Goal: Task Accomplishment & Management: Manage account settings

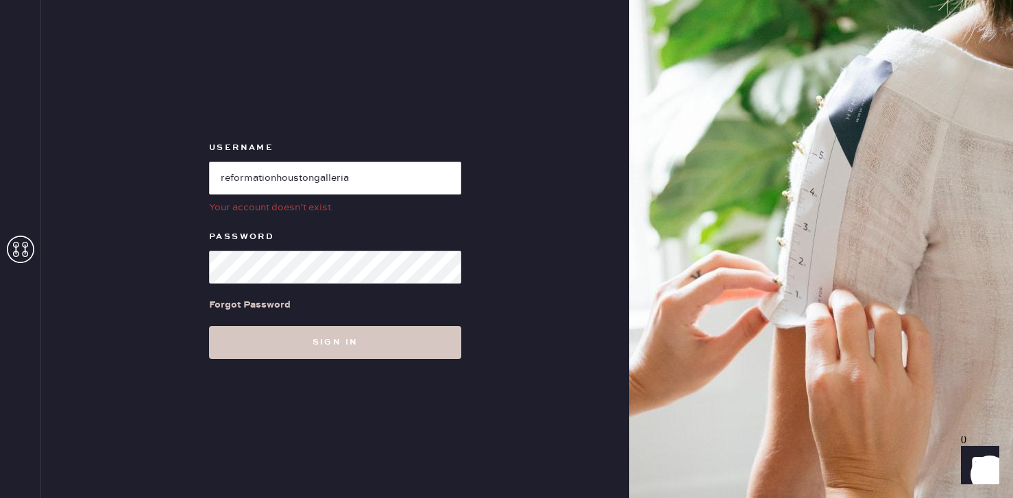
click at [19, 249] on icon at bounding box center [20, 249] width 27 height 27
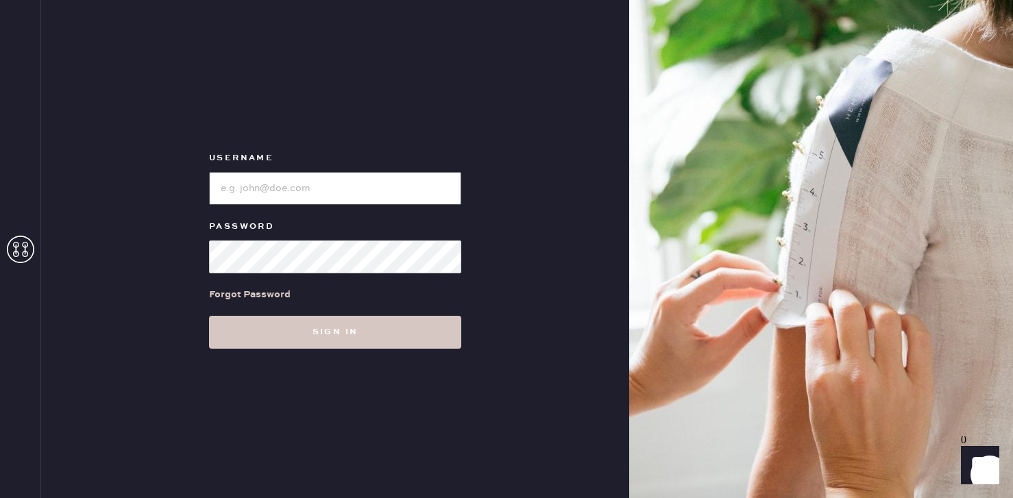
type input "[PERSON_NAME][EMAIL_ADDRESS][DOMAIN_NAME]"
click at [260, 190] on input "loginName" at bounding box center [335, 188] width 252 height 33
click at [209, 316] on button "Sign in" at bounding box center [335, 332] width 252 height 33
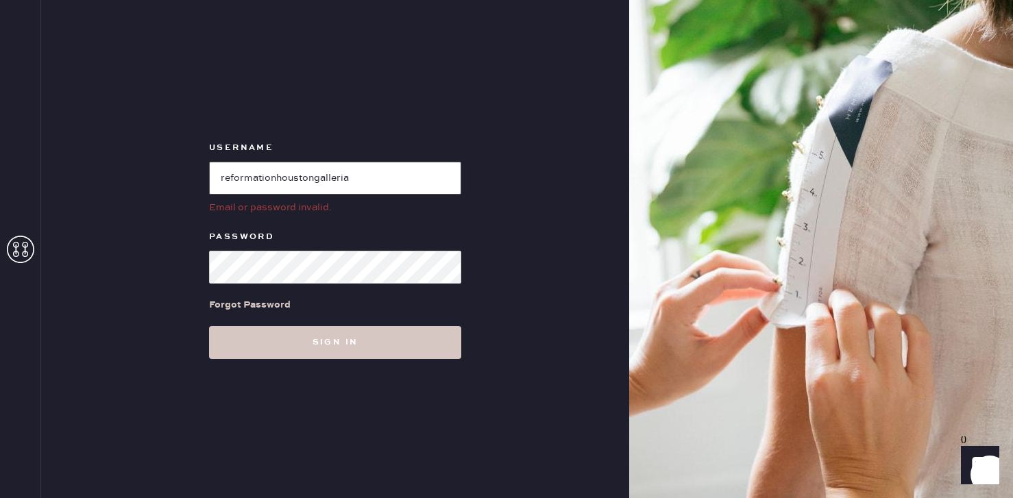
click at [356, 179] on input "loginName" at bounding box center [335, 178] width 252 height 33
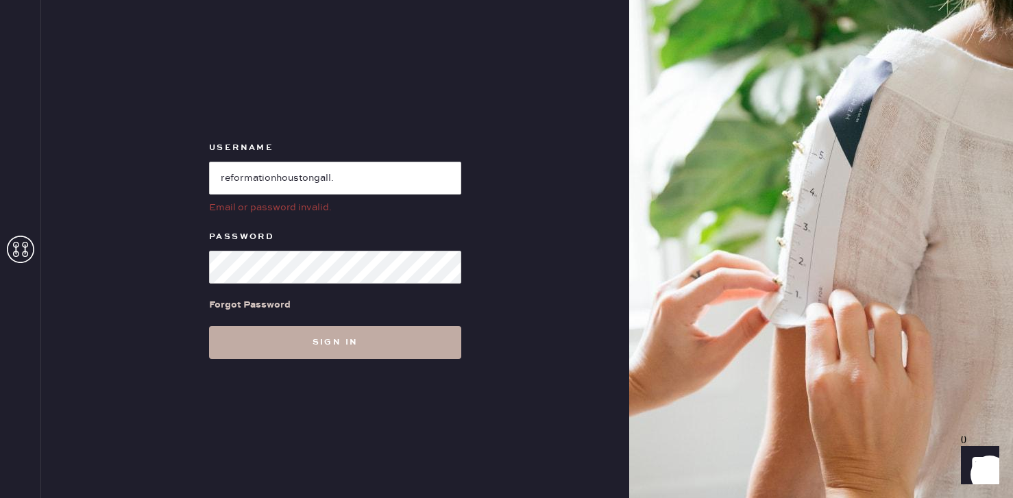
click at [323, 346] on button "Sign in" at bounding box center [335, 342] width 252 height 33
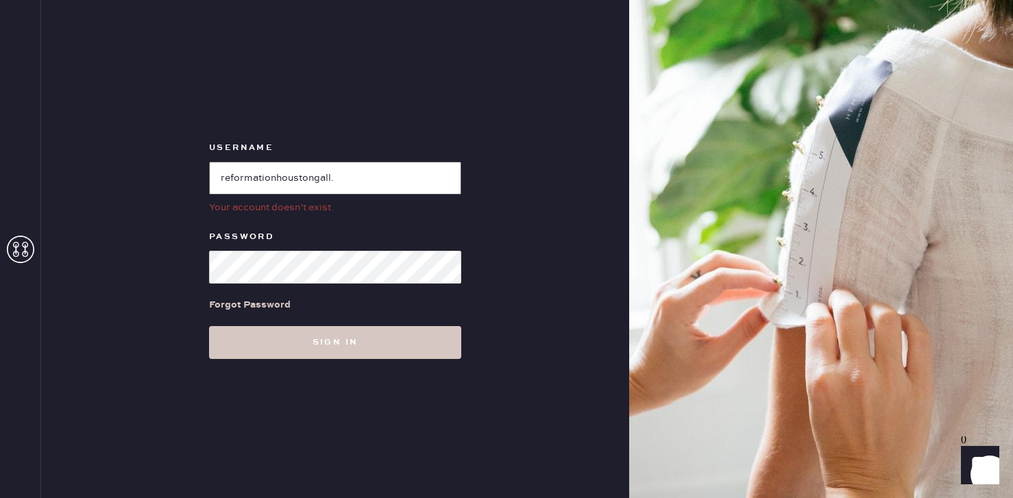
click at [341, 185] on input "loginName" at bounding box center [335, 178] width 252 height 33
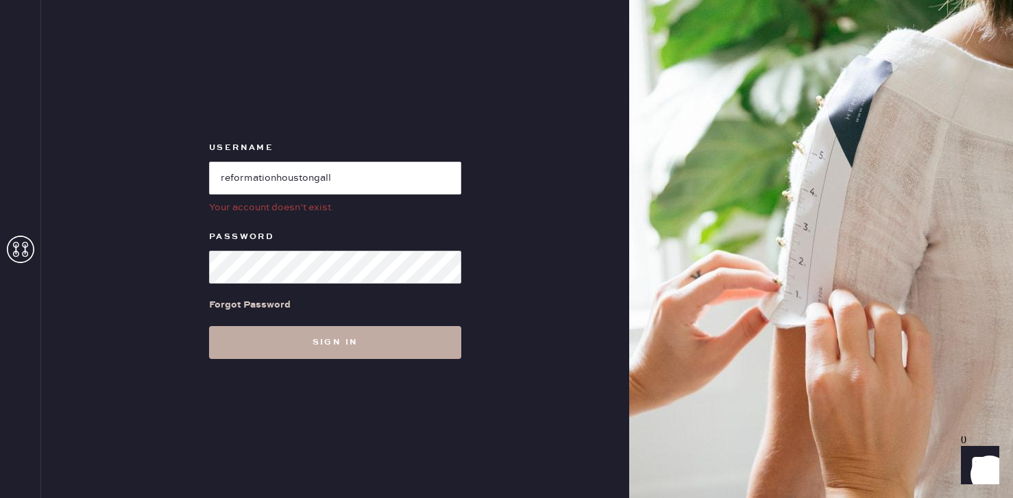
click at [336, 349] on button "Sign in" at bounding box center [335, 342] width 252 height 33
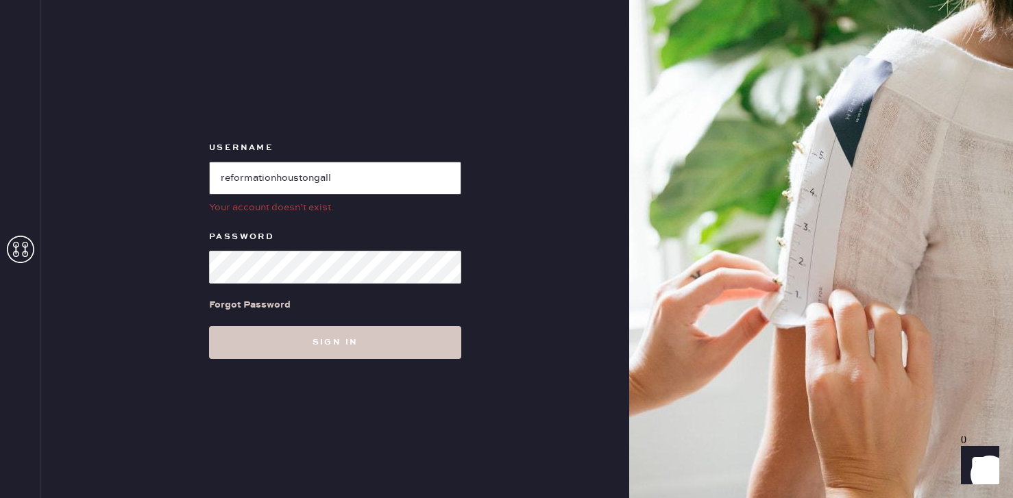
click at [352, 175] on input "loginName" at bounding box center [335, 178] width 252 height 33
type input "reformationhouston"
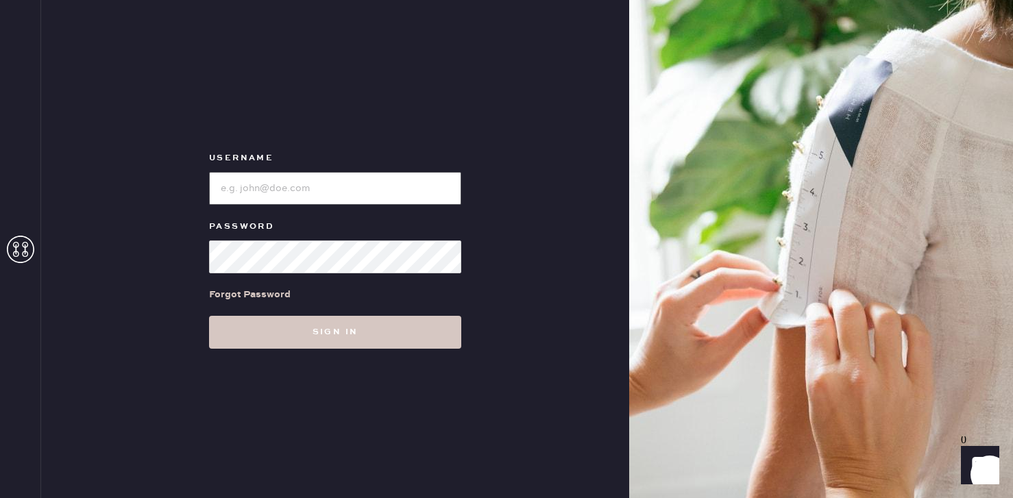
type input "[PERSON_NAME][EMAIL_ADDRESS][DOMAIN_NAME]"
click at [273, 179] on input "loginName" at bounding box center [335, 188] width 252 height 33
type input "r"
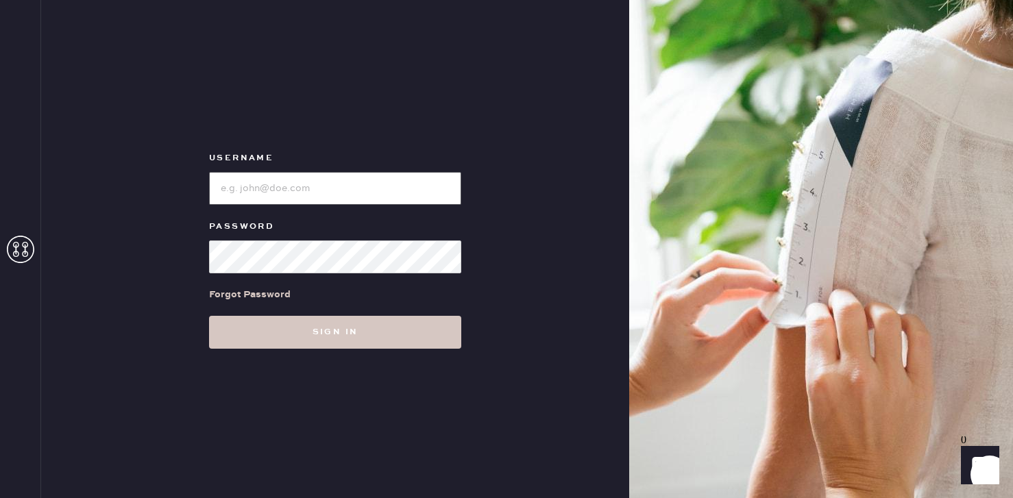
paste input "reformationhoustongalleria"
type input "reformationhoustongalleria"
click at [209, 316] on button "Sign in" at bounding box center [335, 332] width 252 height 33
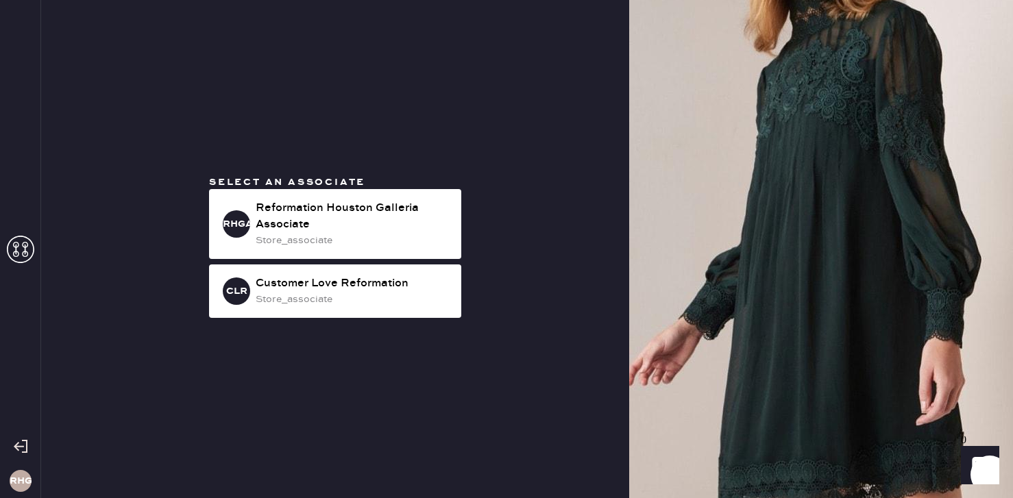
click at [29, 440] on div at bounding box center [20, 447] width 40 height 34
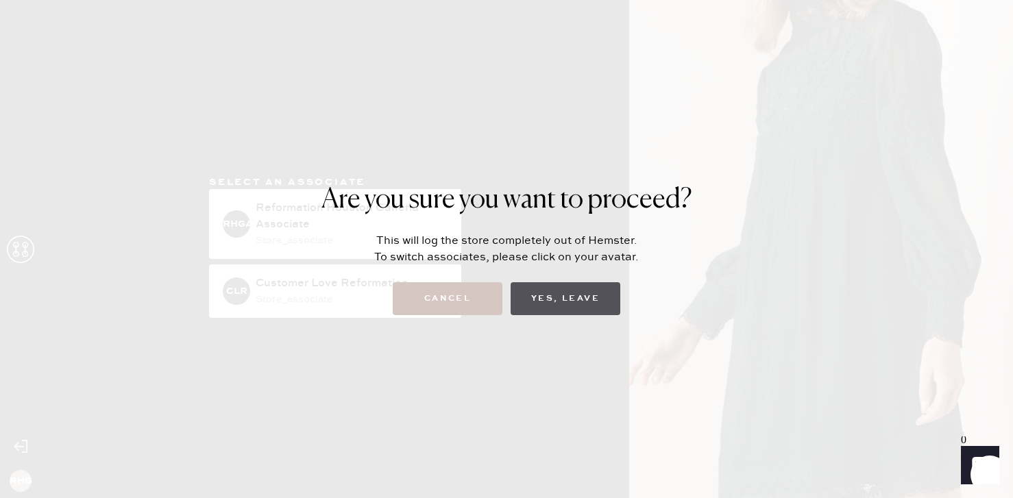
click at [587, 308] on button "Yes, Leave" at bounding box center [565, 298] width 110 height 33
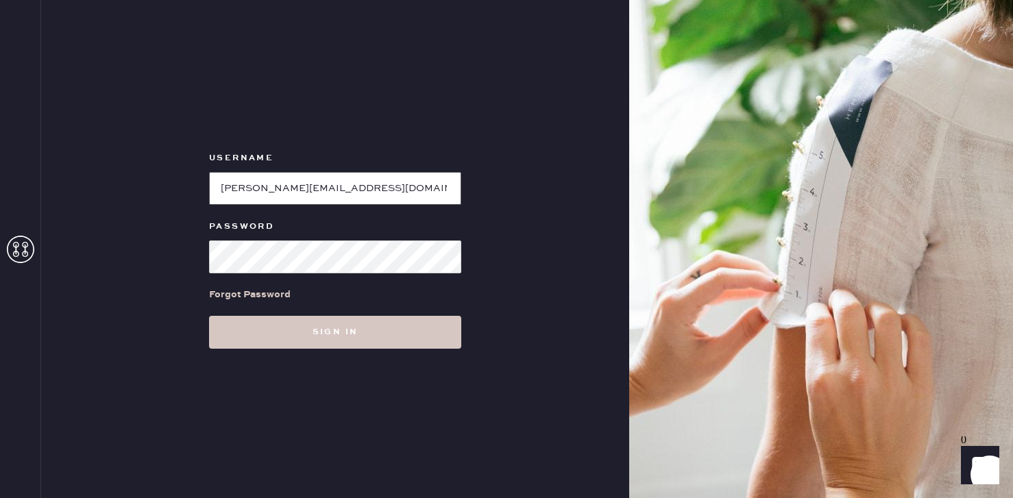
click at [351, 195] on input "loginName" at bounding box center [335, 188] width 252 height 33
click at [350, 194] on input "loginName" at bounding box center [335, 188] width 252 height 33
click at [350, 195] on input "loginName" at bounding box center [335, 188] width 252 height 33
type input "reformationhoustongalleria"
click at [302, 195] on input "loginName" at bounding box center [335, 188] width 252 height 33
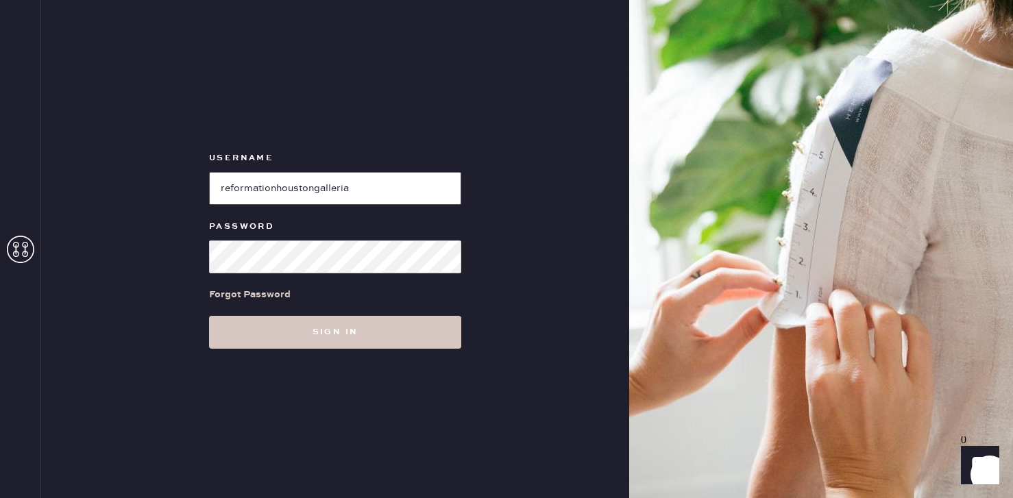
click at [302, 195] on input "loginName" at bounding box center [335, 188] width 252 height 33
click at [209, 316] on button "Sign in" at bounding box center [335, 332] width 252 height 33
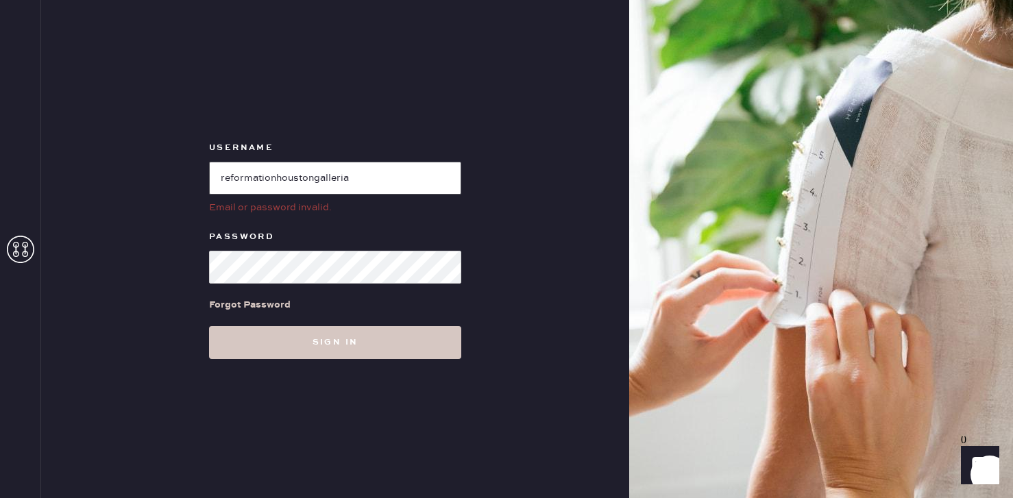
click at [377, 178] on input "loginName" at bounding box center [335, 178] width 252 height 33
click at [333, 77] on div "Username Email or password invalid. Password Forgot Password Sign in" at bounding box center [335, 249] width 588 height 498
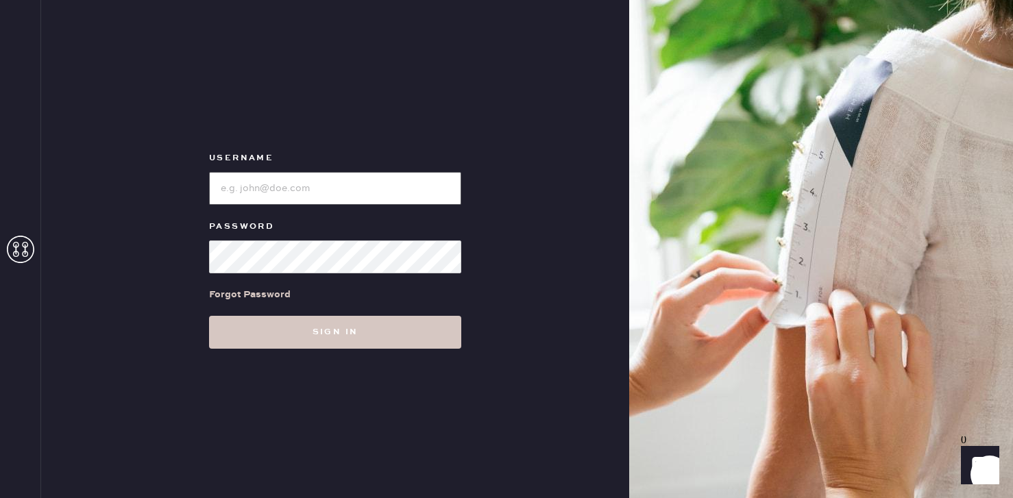
type input "[PERSON_NAME][EMAIL_ADDRESS][DOMAIN_NAME]"
click at [251, 187] on input "loginName" at bounding box center [335, 188] width 252 height 33
paste input "reformationhoustongalleria"
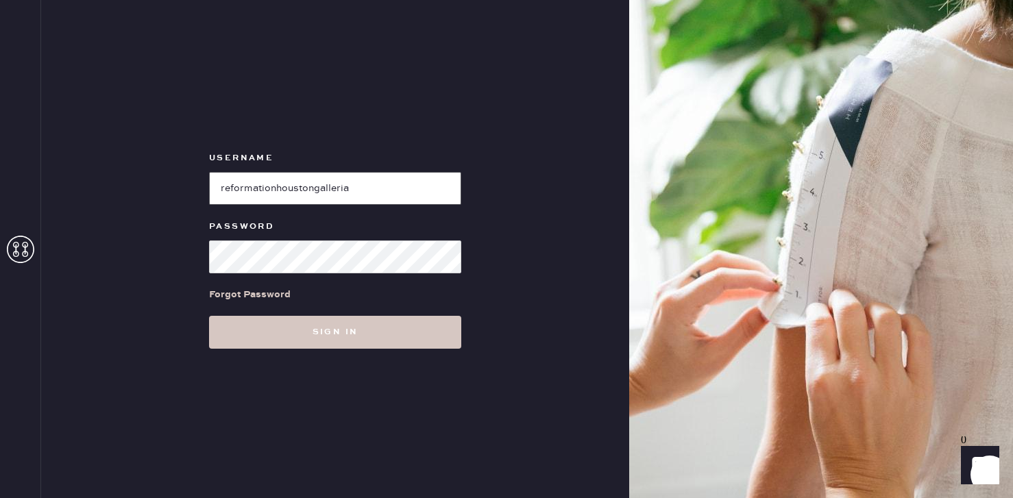
type input "reformationhoustongalleria"
click at [209, 316] on button "Sign in" at bounding box center [335, 332] width 252 height 33
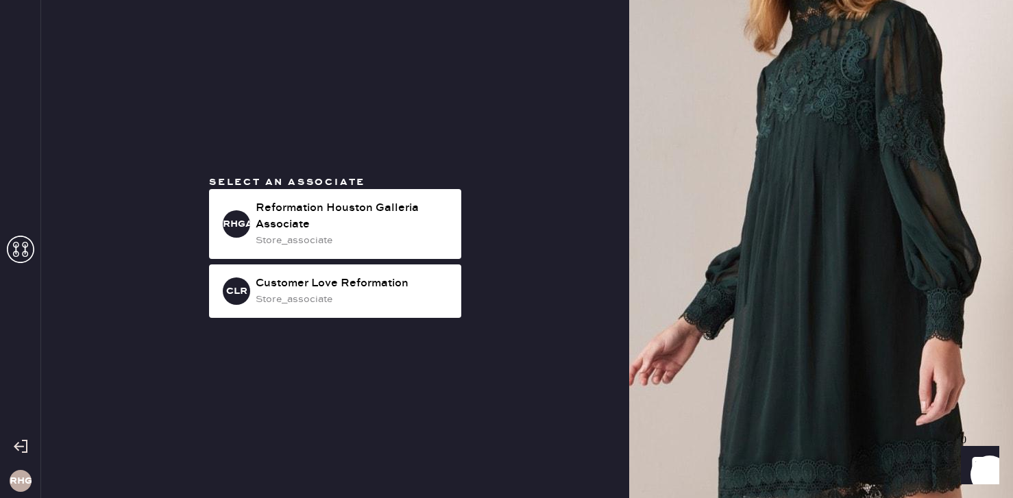
click at [16, 454] on div at bounding box center [20, 447] width 40 height 34
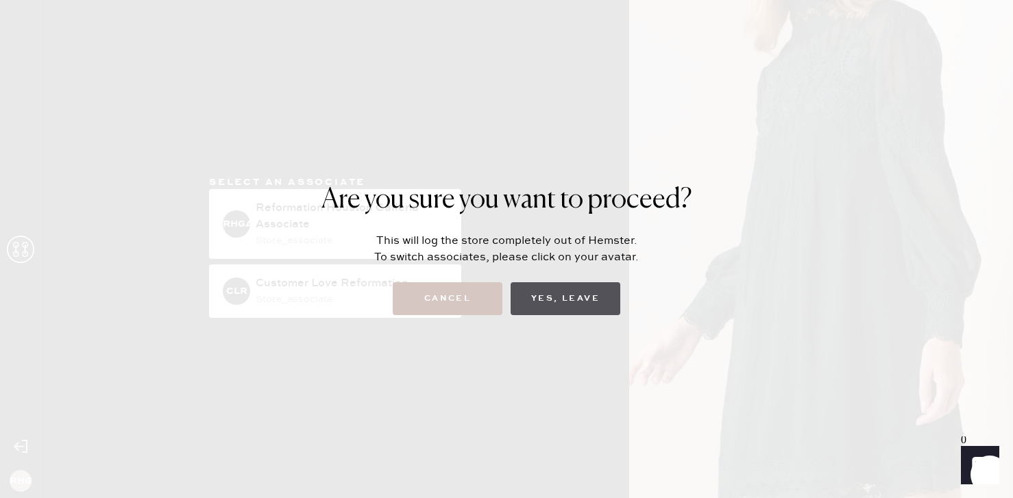
click at [542, 311] on button "Yes, Leave" at bounding box center [565, 298] width 110 height 33
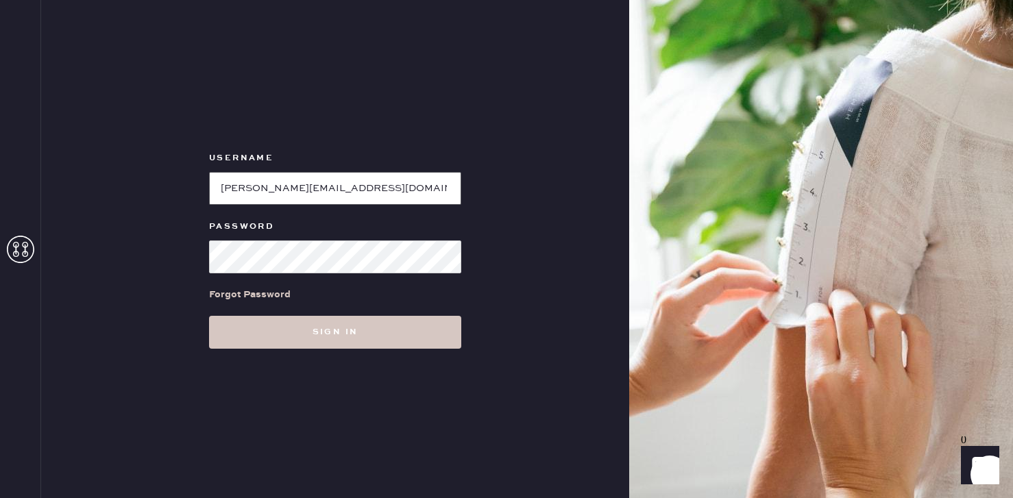
click at [267, 195] on input "loginName" at bounding box center [335, 188] width 252 height 33
